Goal: Transaction & Acquisition: Purchase product/service

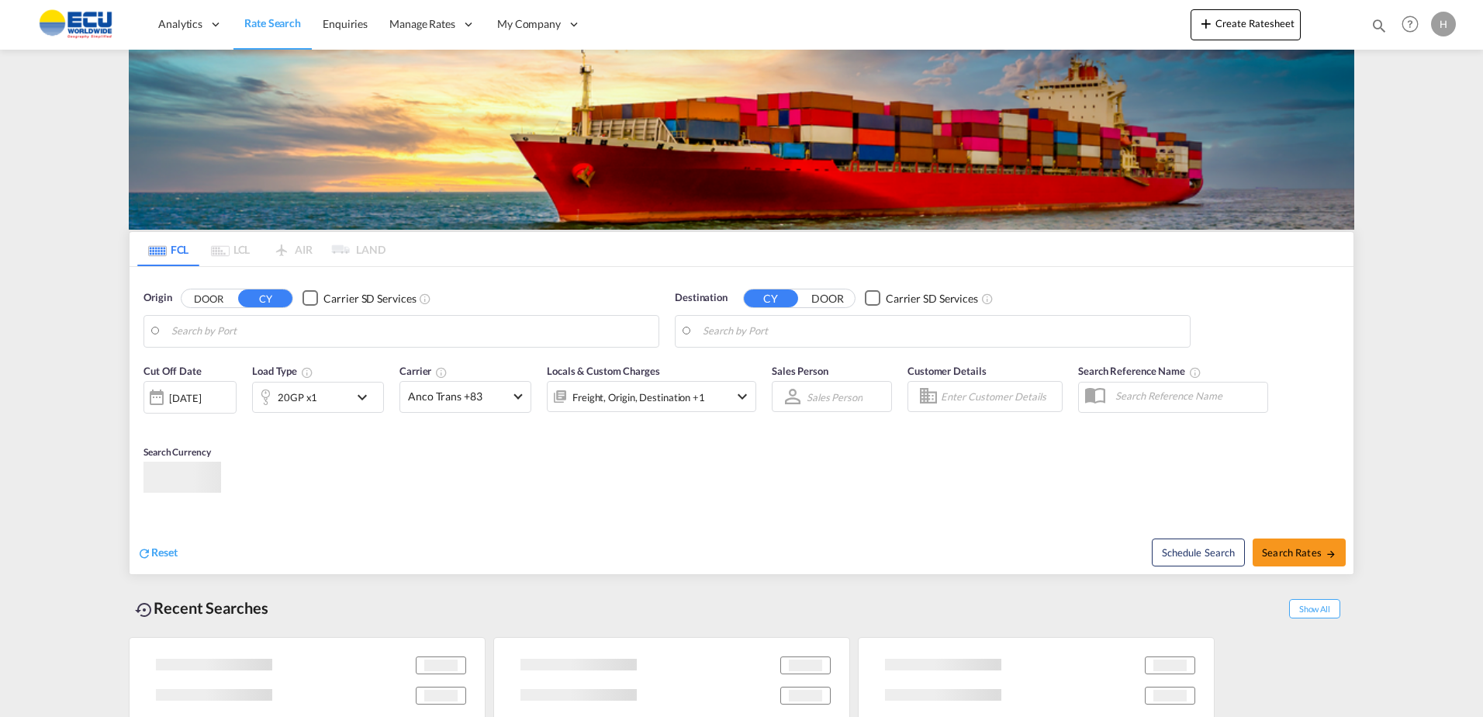
type input "Fos-[GEOGRAPHIC_DATA], [GEOGRAPHIC_DATA]"
type input "[GEOGRAPHIC_DATA], MXVER"
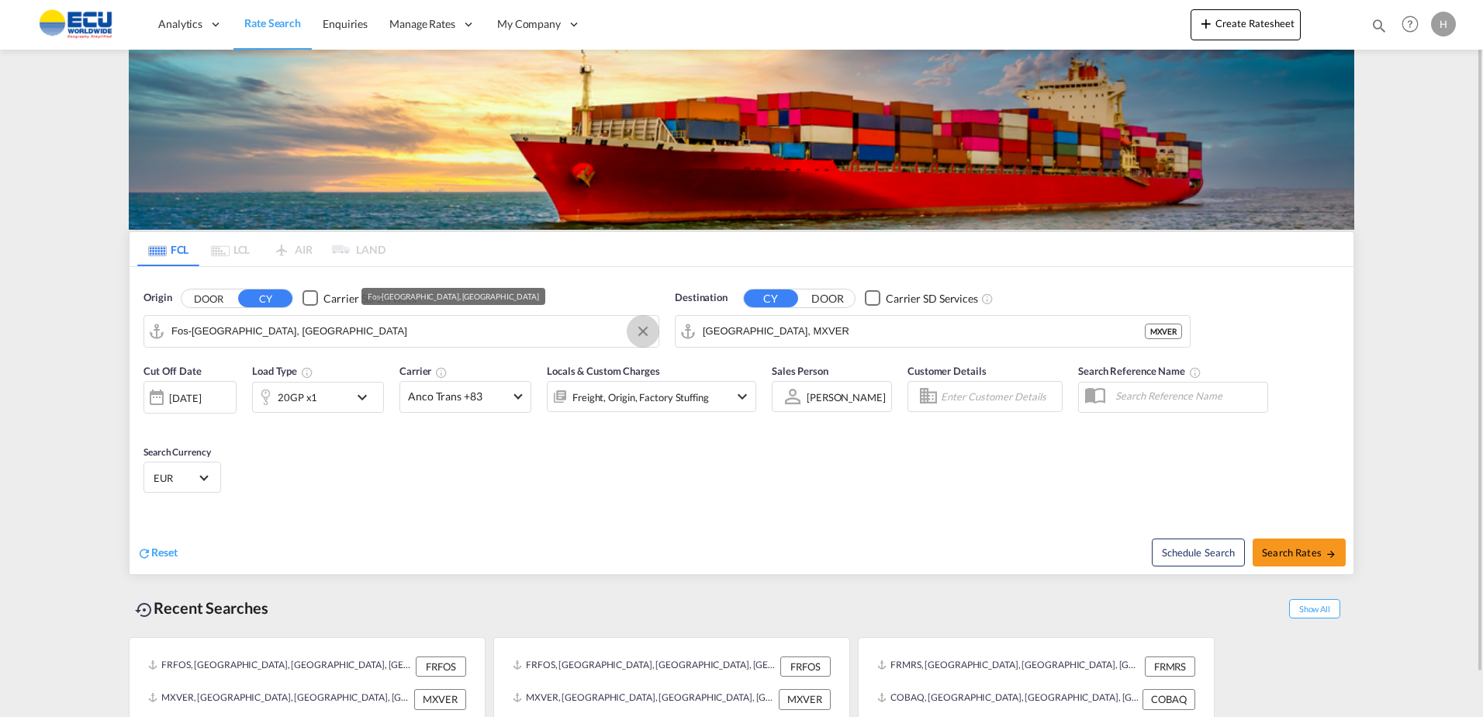
click at [649, 329] on button "Clear Input" at bounding box center [642, 331] width 23 height 23
click at [535, 331] on input "Search by Port" at bounding box center [410, 331] width 479 height 23
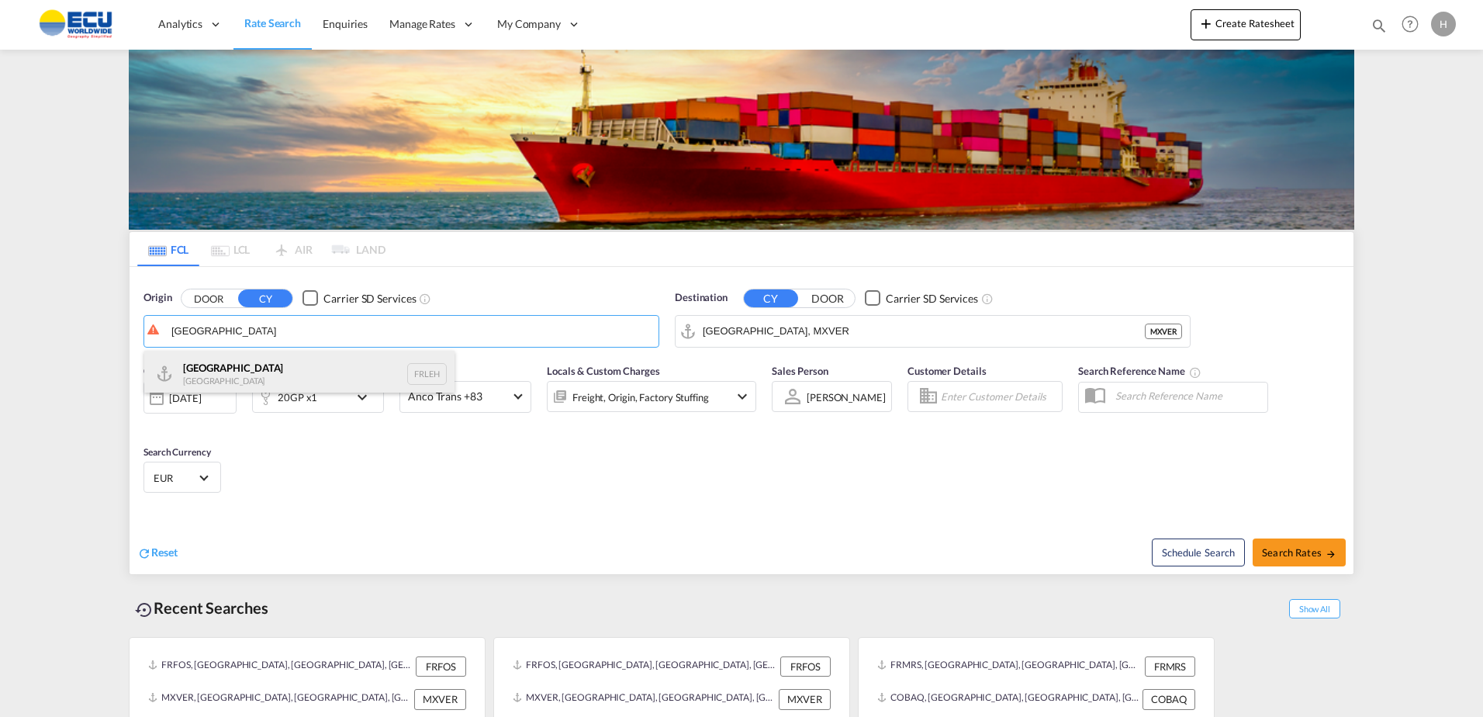
click at [201, 378] on div "Le Havre [GEOGRAPHIC_DATA] FRLEH" at bounding box center [299, 374] width 310 height 47
type input "[GEOGRAPHIC_DATA], [GEOGRAPHIC_DATA]"
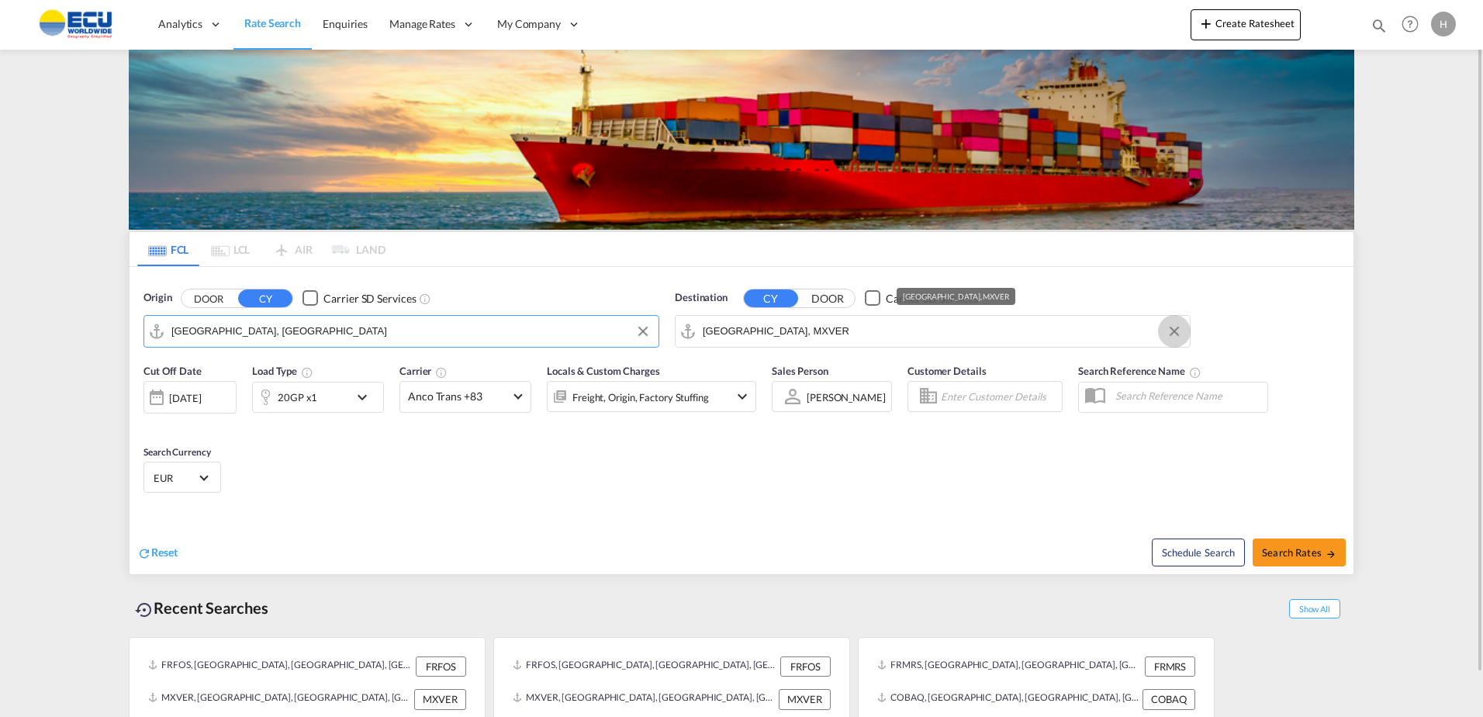
click at [1183, 336] on button "Clear Input" at bounding box center [1173, 331] width 23 height 23
click at [1163, 332] on input "Search by Port" at bounding box center [942, 331] width 479 height 23
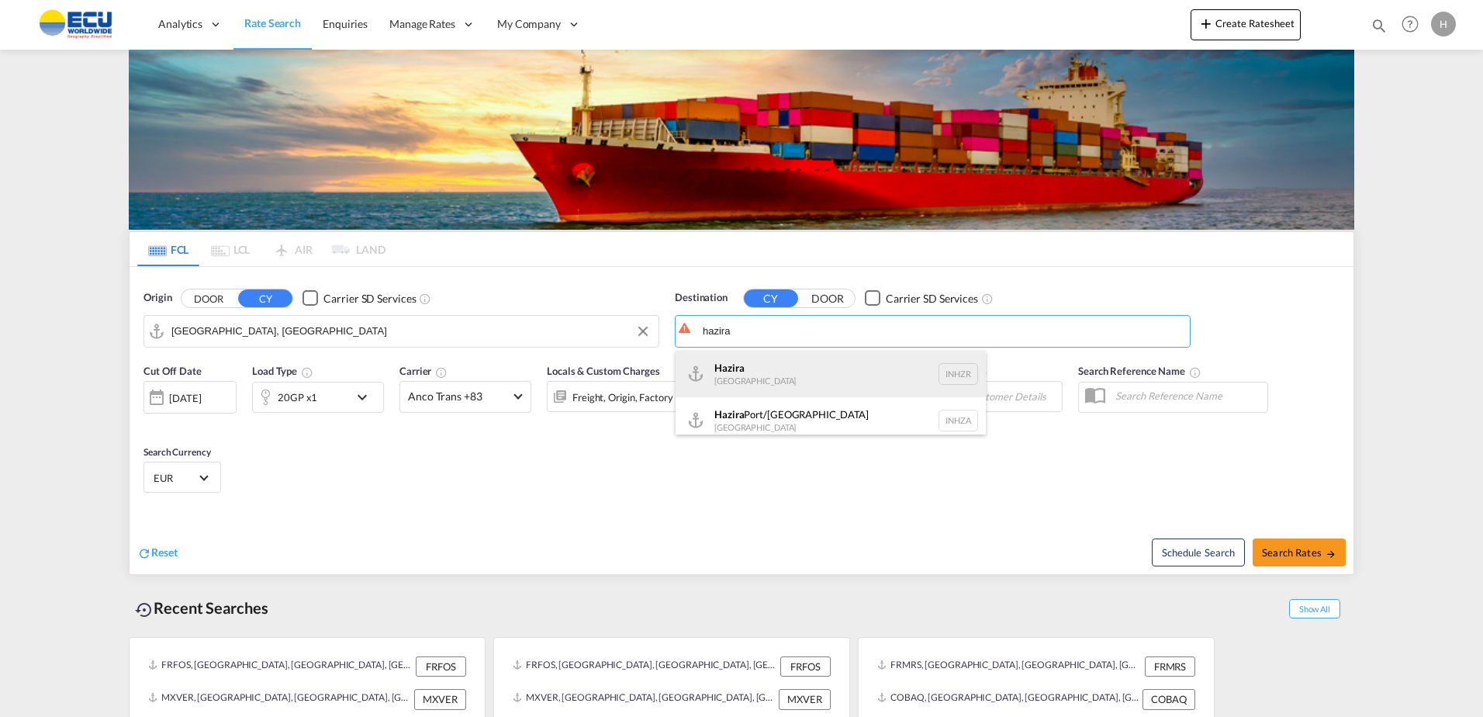
click at [775, 371] on div "Hazira [GEOGRAPHIC_DATA] INHZR" at bounding box center [830, 374] width 310 height 47
type input "Hazira, INHZR"
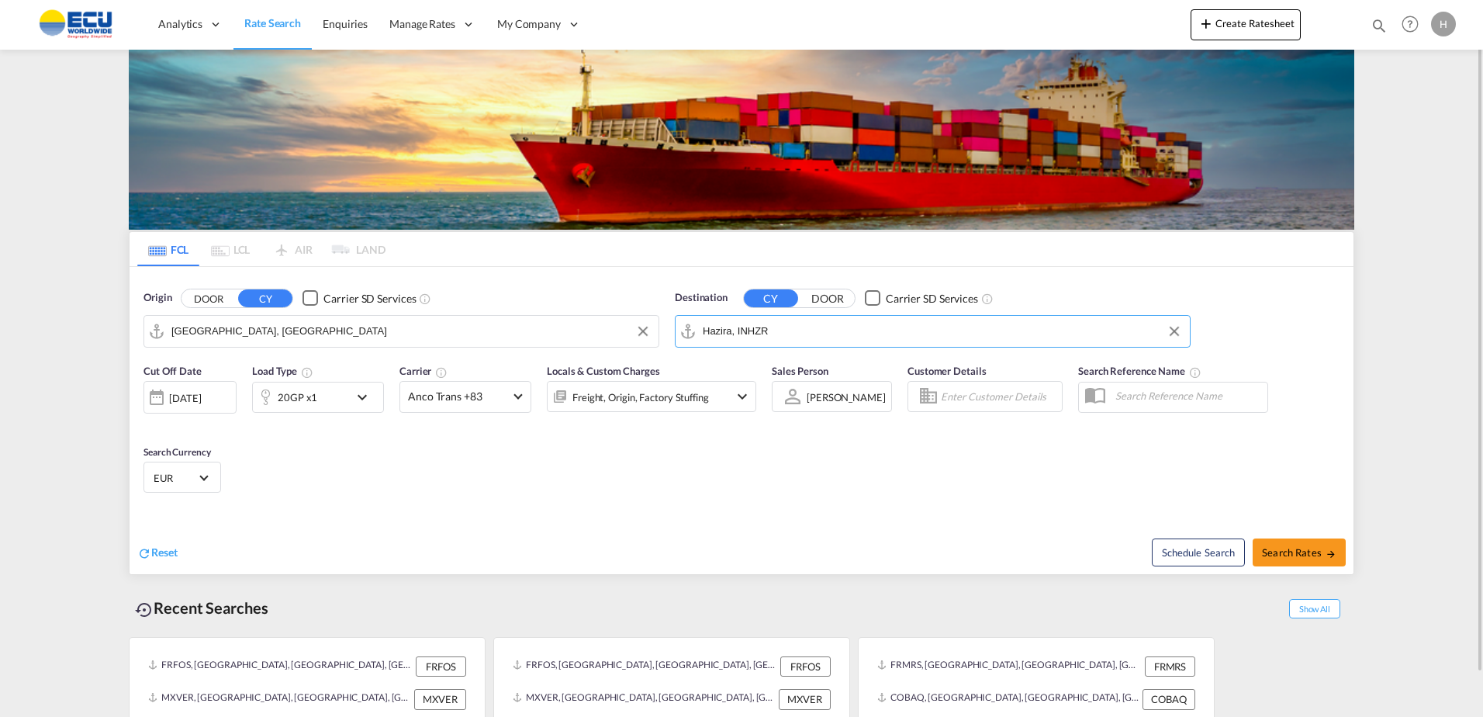
click at [370, 398] on md-icon "icon-chevron-down" at bounding box center [366, 397] width 26 height 19
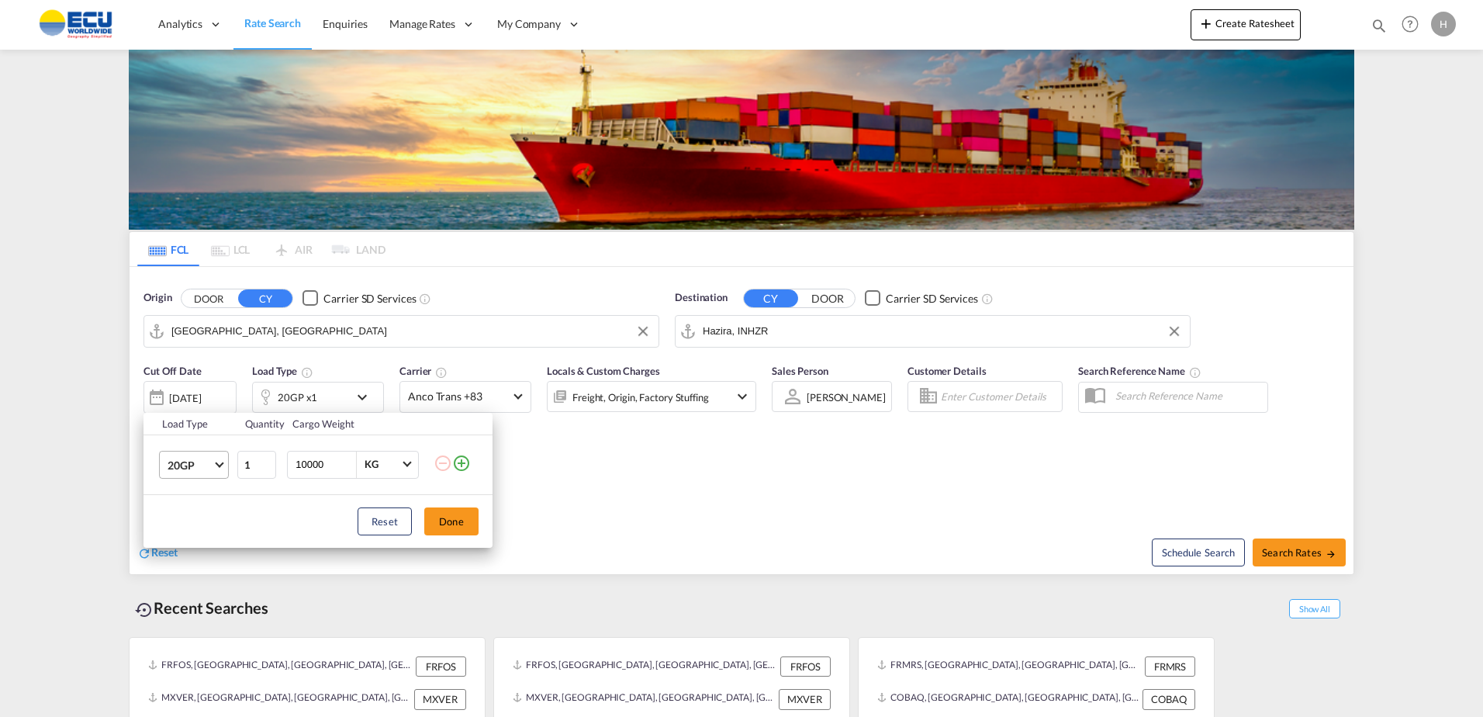
click at [222, 468] on md-select-value "20GP" at bounding box center [197, 464] width 62 height 26
click at [202, 531] on md-option "40HC" at bounding box center [207, 538] width 105 height 37
drag, startPoint x: 338, startPoint y: 466, endPoint x: 257, endPoint y: 471, distance: 81.6
click at [257, 470] on tr "40HC 1 10000 KG KG" at bounding box center [317, 464] width 349 height 60
type input "23500"
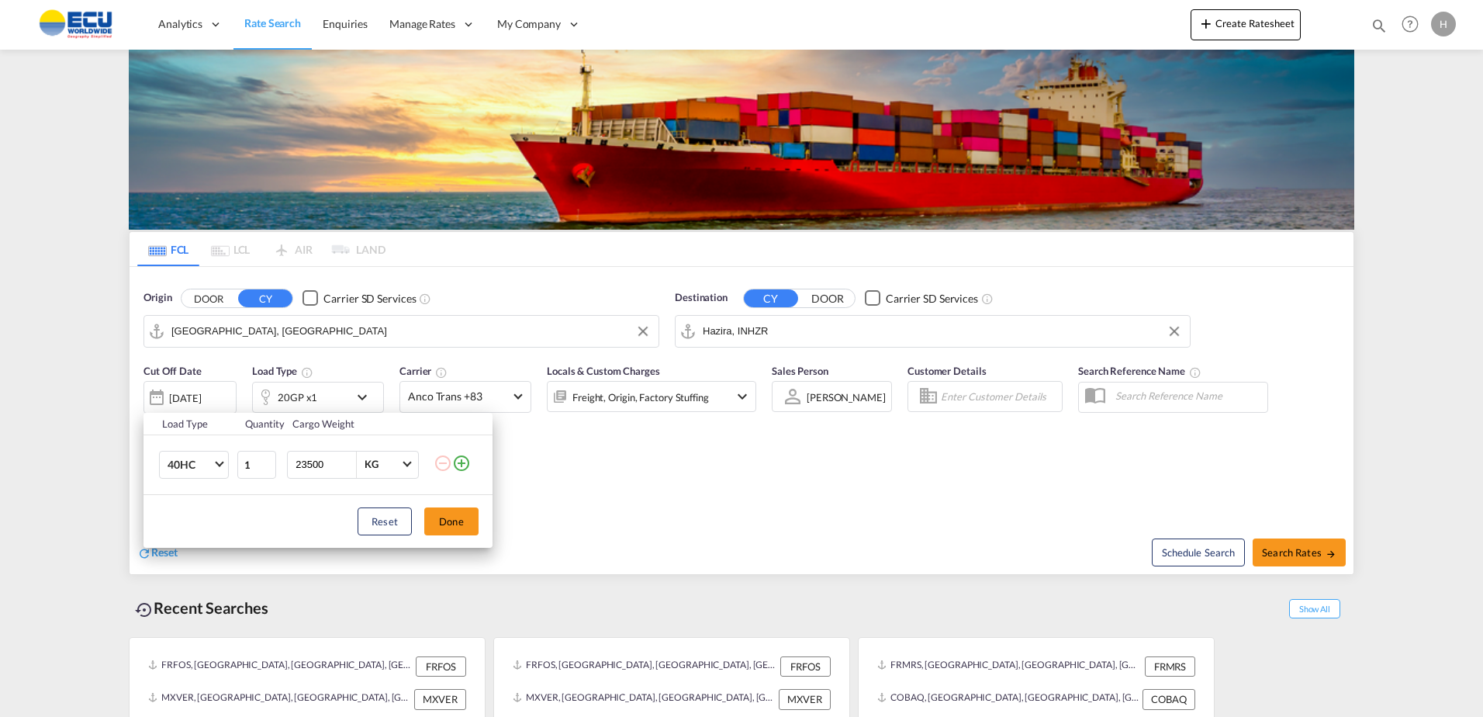
click at [801, 458] on div "Load Type Quantity Cargo Weight 40HC 1 23500 KG KG Load type addition is restri…" at bounding box center [741, 358] width 1483 height 717
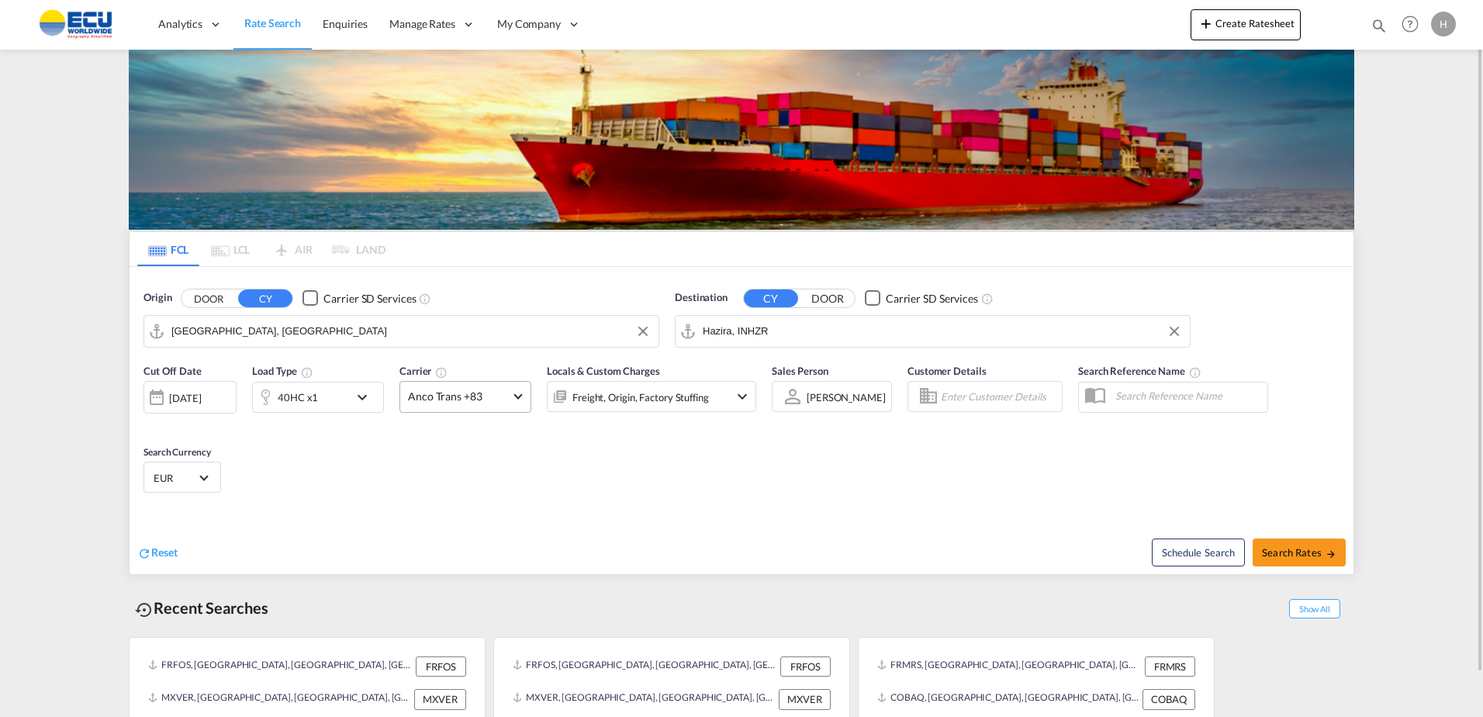
click at [520, 405] on md-select-value "Anco Trans +83" at bounding box center [465, 397] width 130 height 30
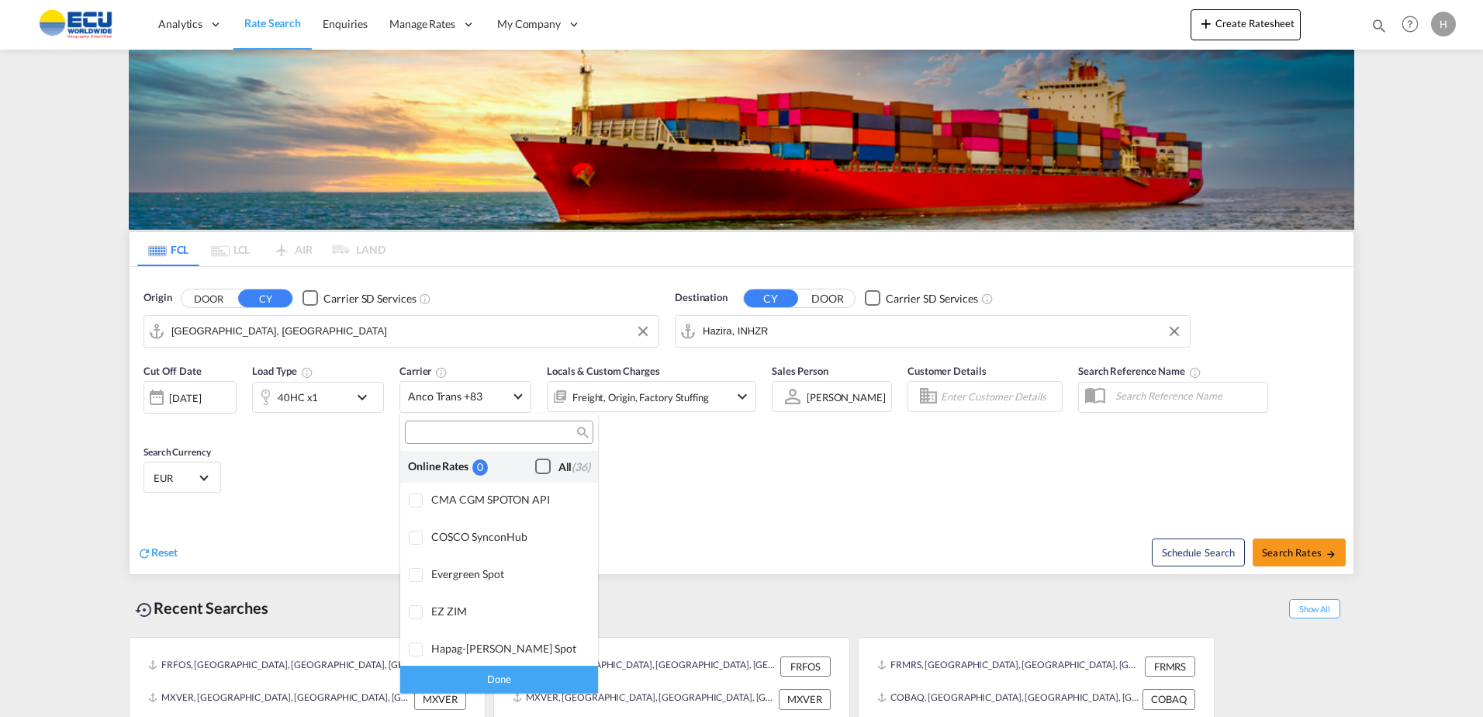
click at [535, 469] on div "Checkbox No Ink" at bounding box center [543, 466] width 16 height 16
click at [762, 508] on md-backdrop at bounding box center [741, 358] width 1483 height 717
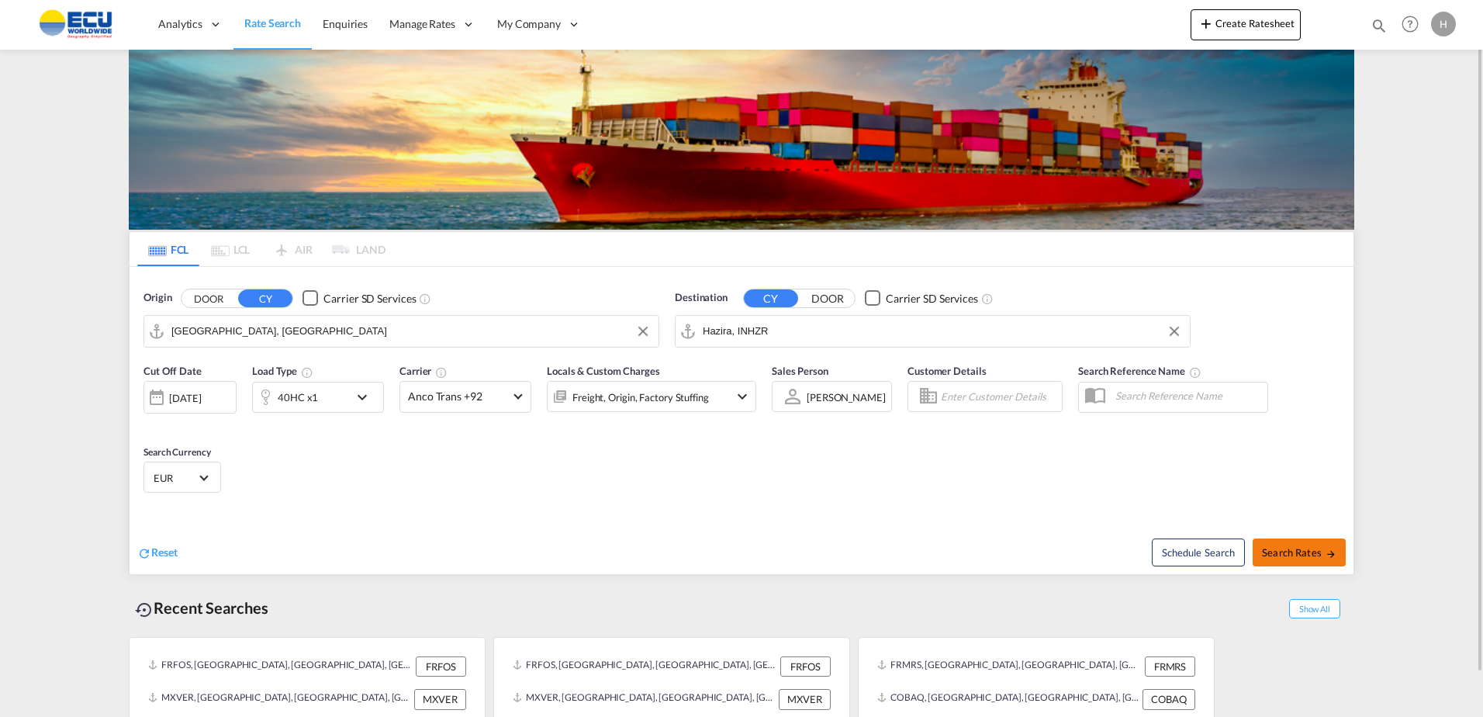
click at [1279, 549] on span "Search Rates" at bounding box center [1299, 552] width 74 height 12
type input "FRLEH to INHZR / [DATE]"
